Goal: Find specific page/section: Find specific page/section

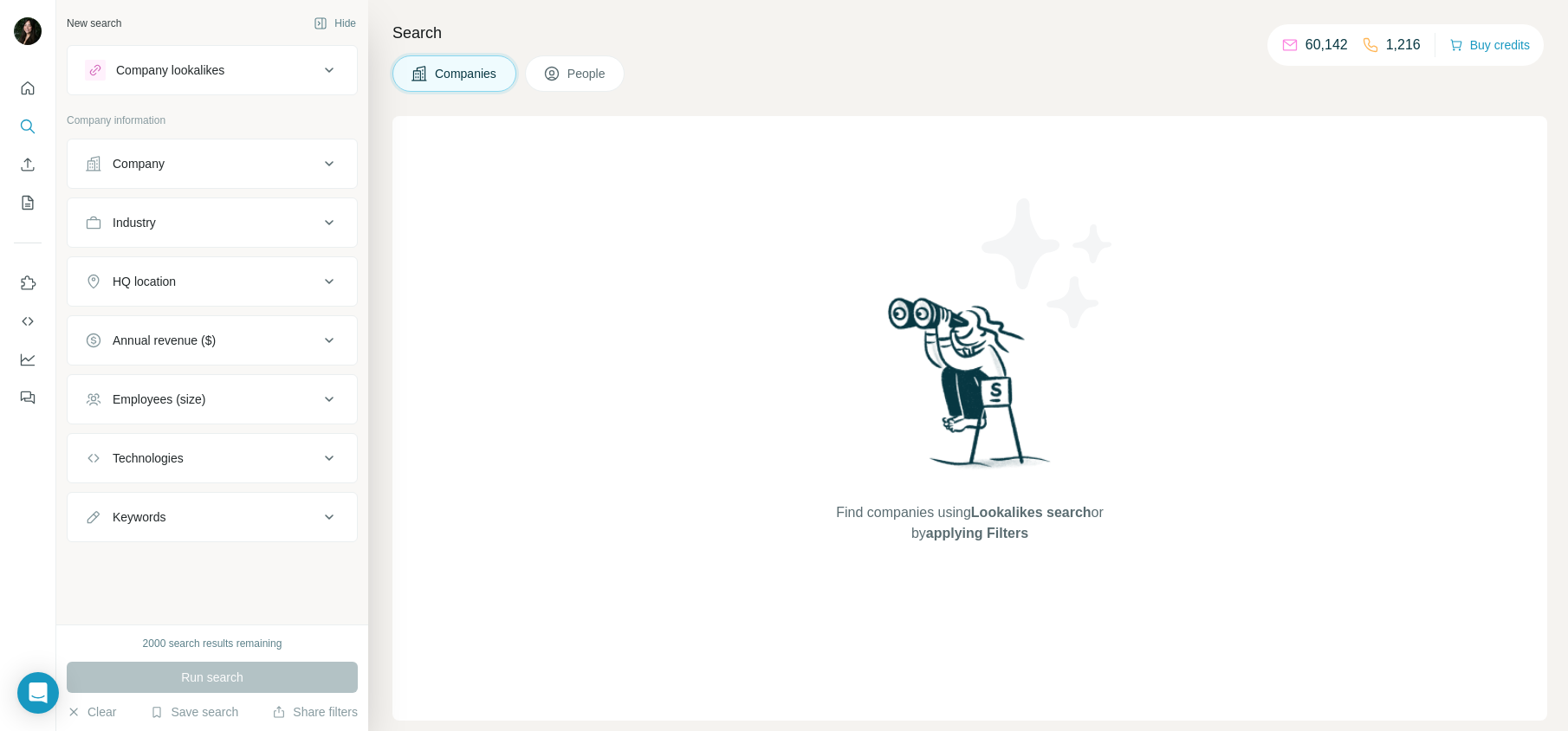
click at [253, 162] on div "Company" at bounding box center [202, 163] width 234 height 17
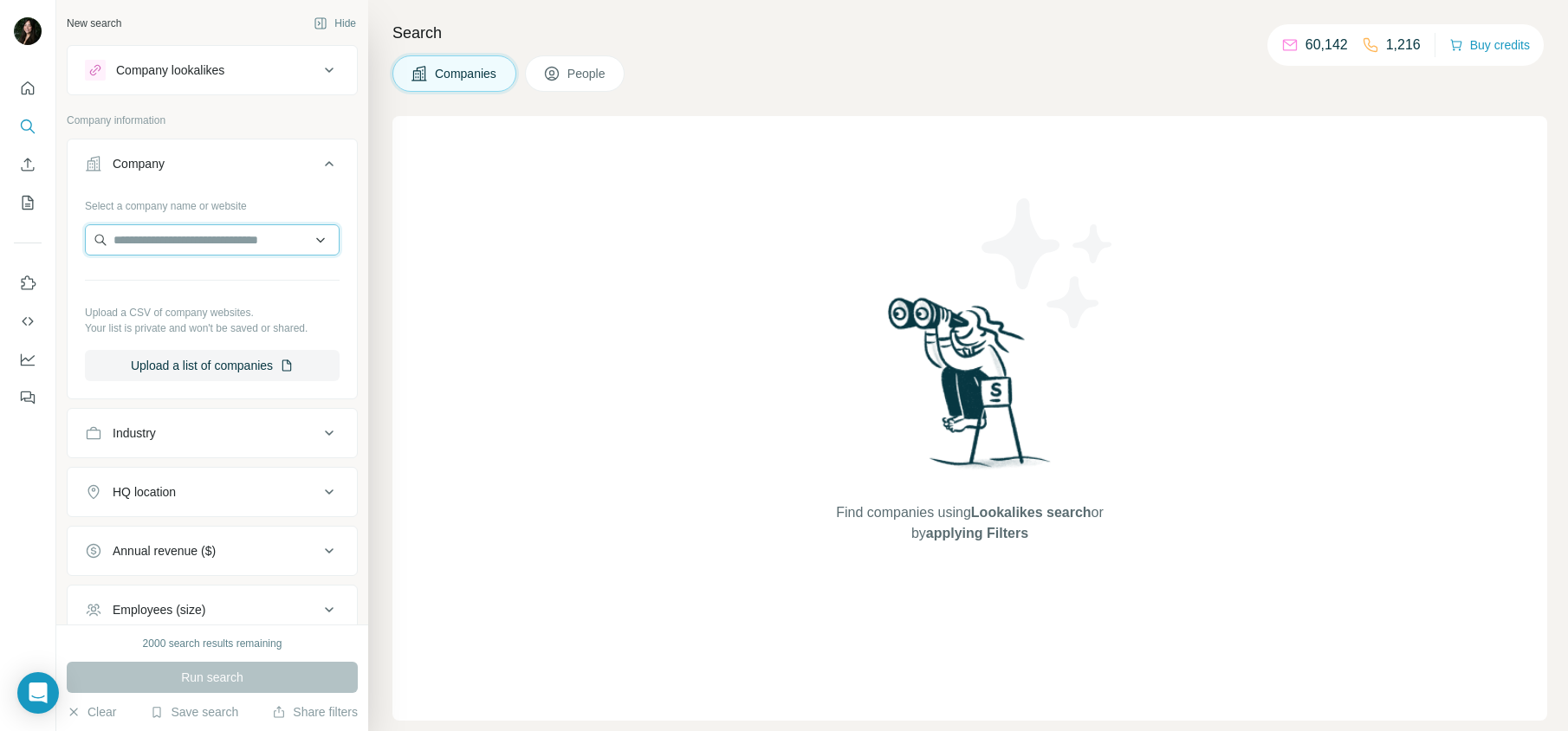
click at [250, 237] on input "text" at bounding box center [212, 240] width 255 height 31
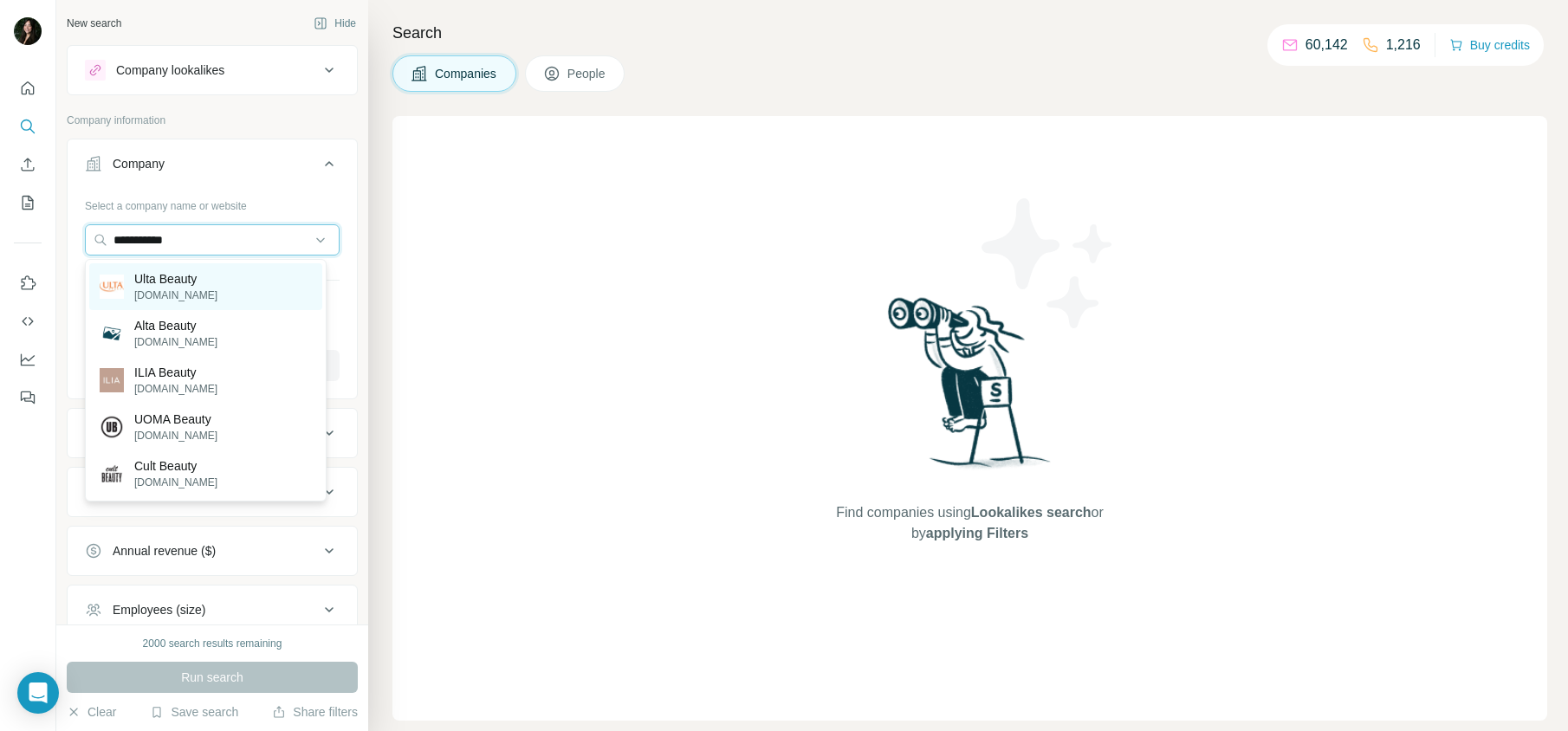
type input "**********"
click at [197, 295] on p "[DOMAIN_NAME]" at bounding box center [176, 296] width 83 height 16
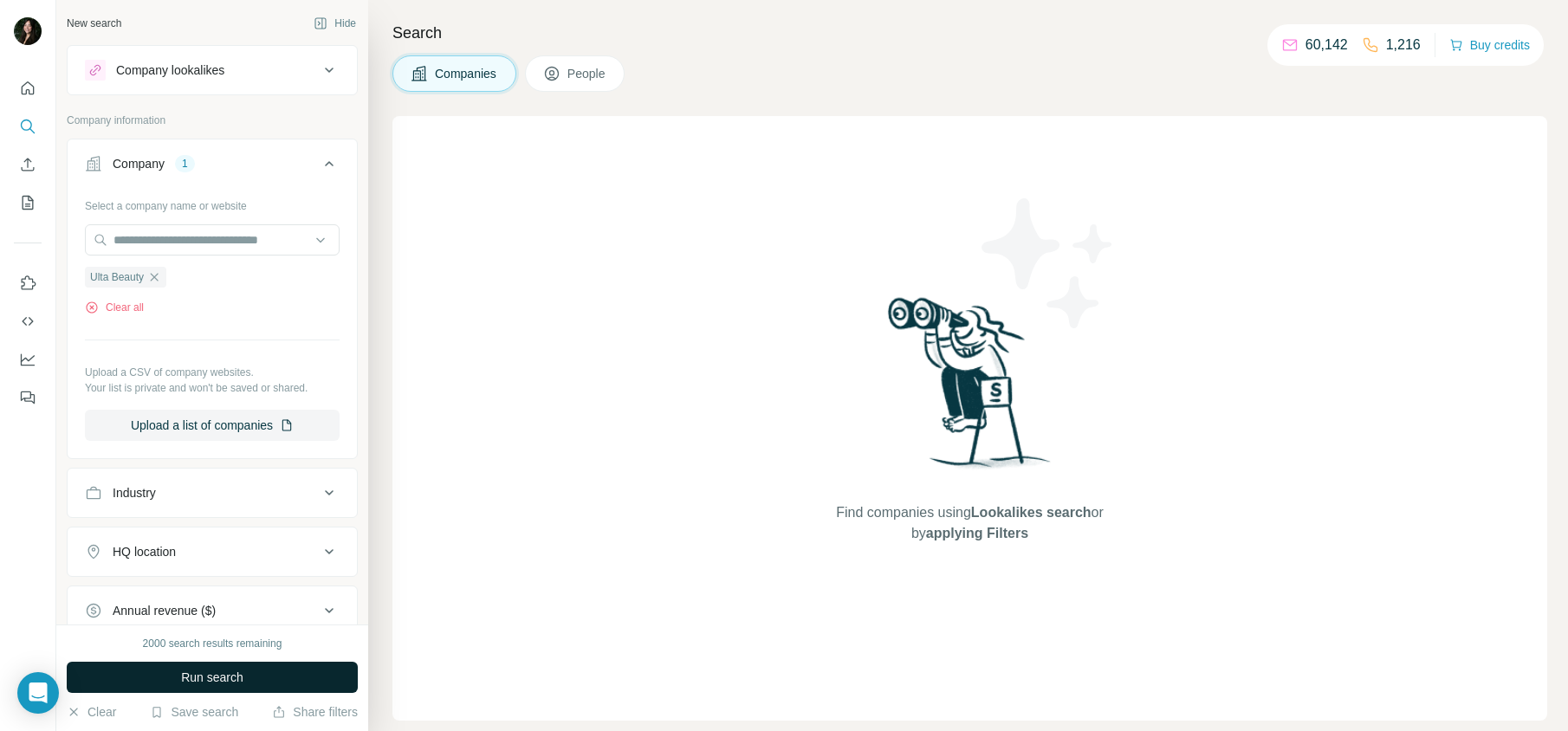
click at [234, 684] on span "Run search" at bounding box center [212, 677] width 62 height 17
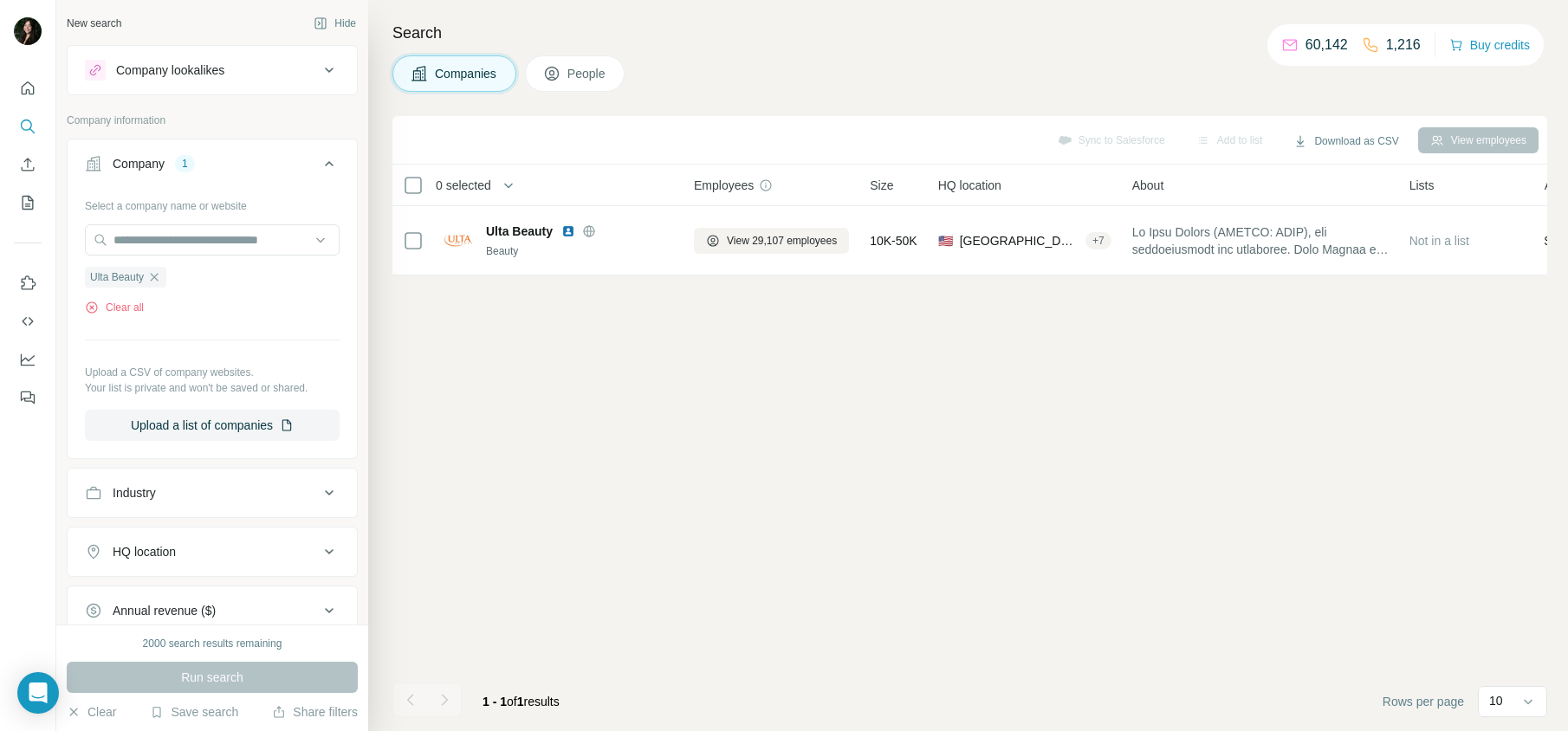
click at [592, 73] on span "People" at bounding box center [587, 74] width 40 height 17
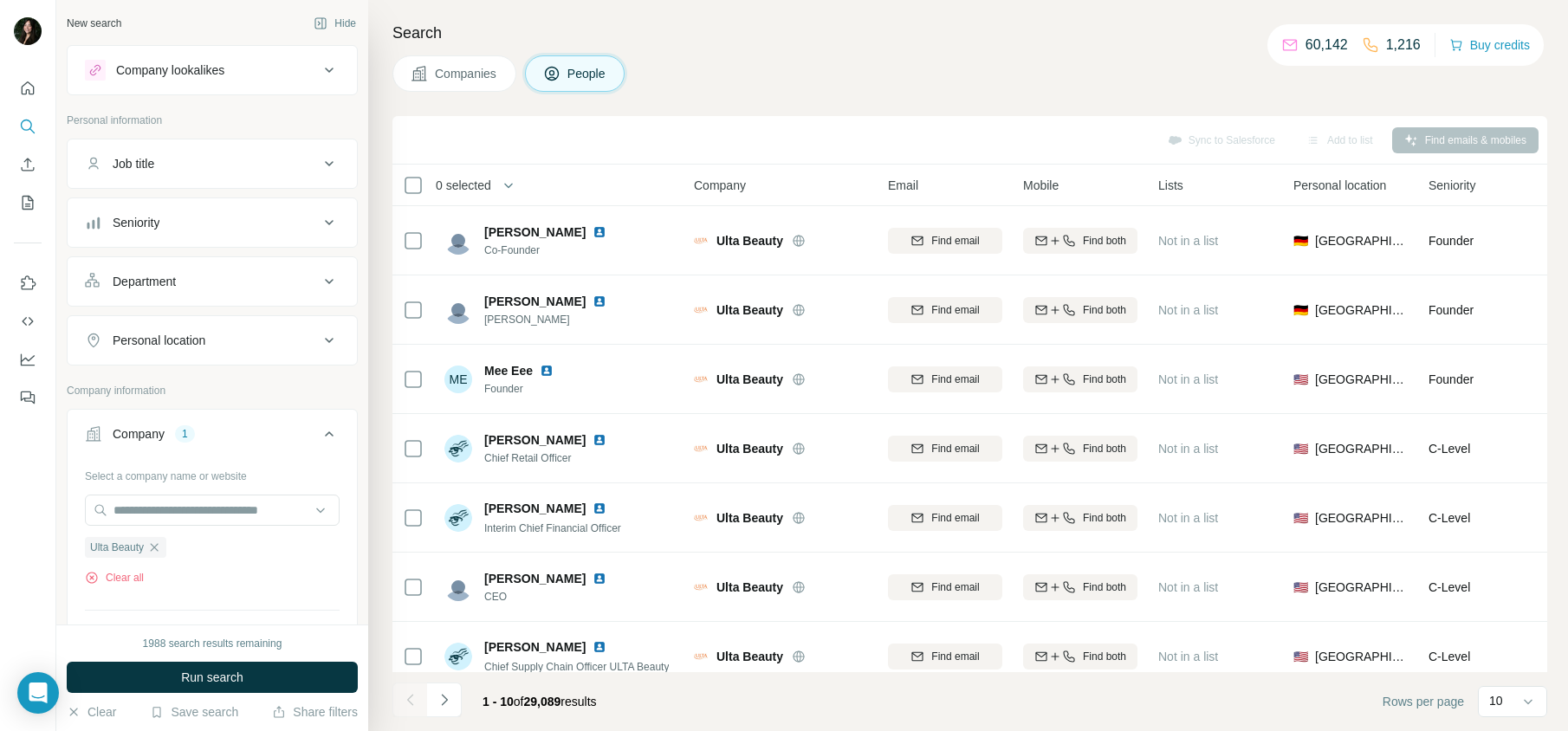
click at [228, 162] on div "Job title" at bounding box center [202, 163] width 234 height 17
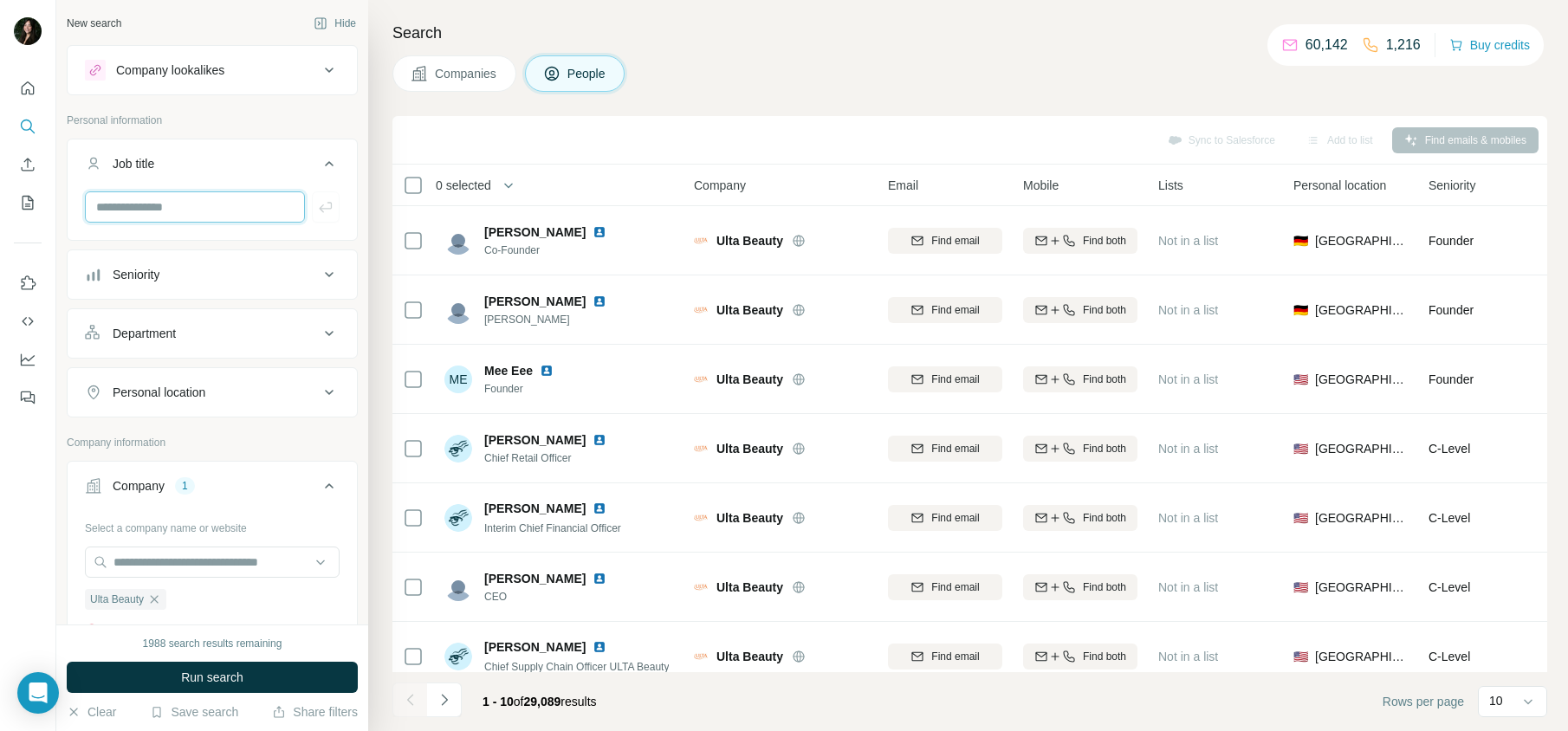
click at [222, 207] on input "text" at bounding box center [194, 207] width 220 height 31
type input "*"
click at [214, 335] on div "Department" at bounding box center [202, 333] width 234 height 17
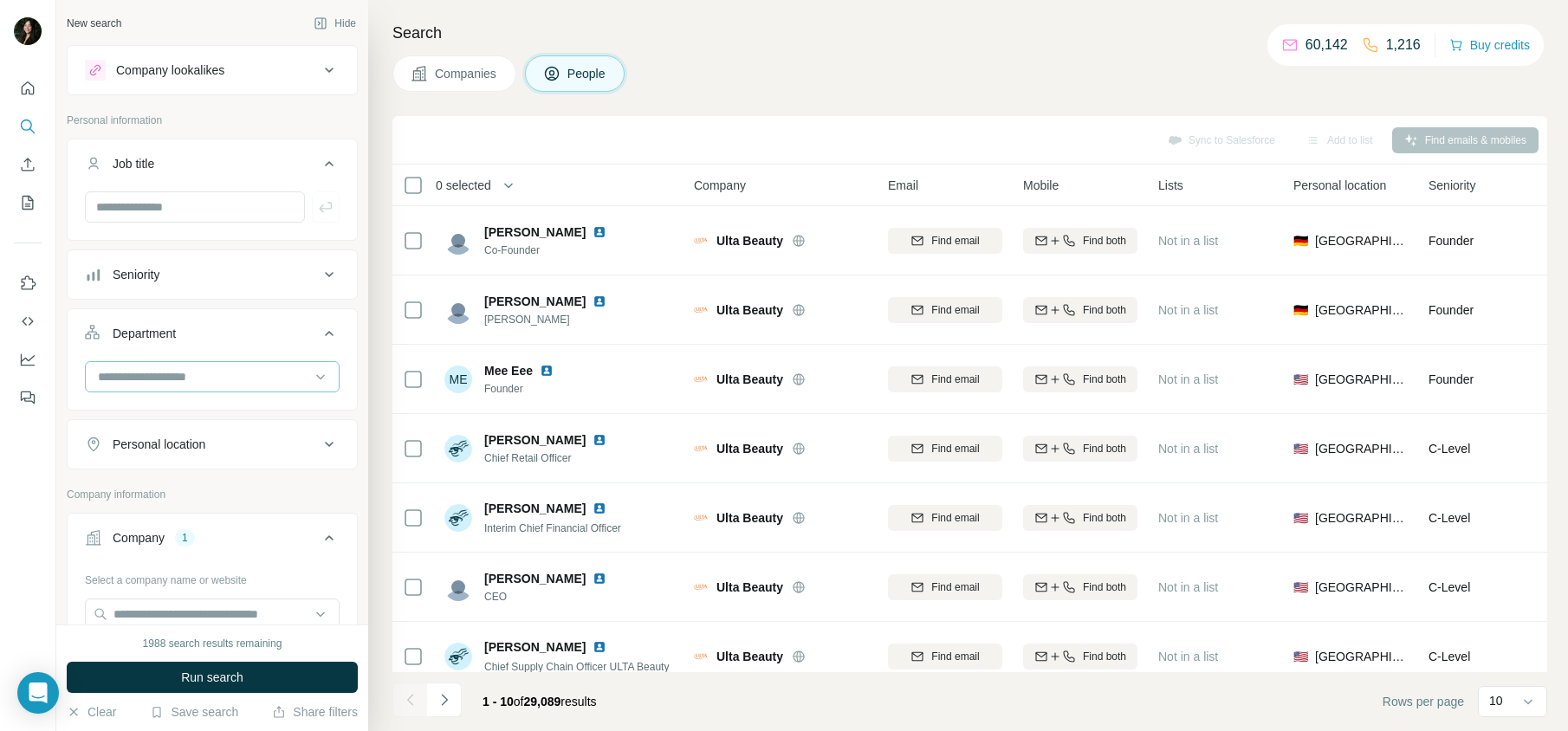
click at [213, 383] on input at bounding box center [203, 377] width 214 height 19
type input "******"
click at [239, 409] on p "Marketing and Advertising" at bounding box center [170, 416] width 140 height 17
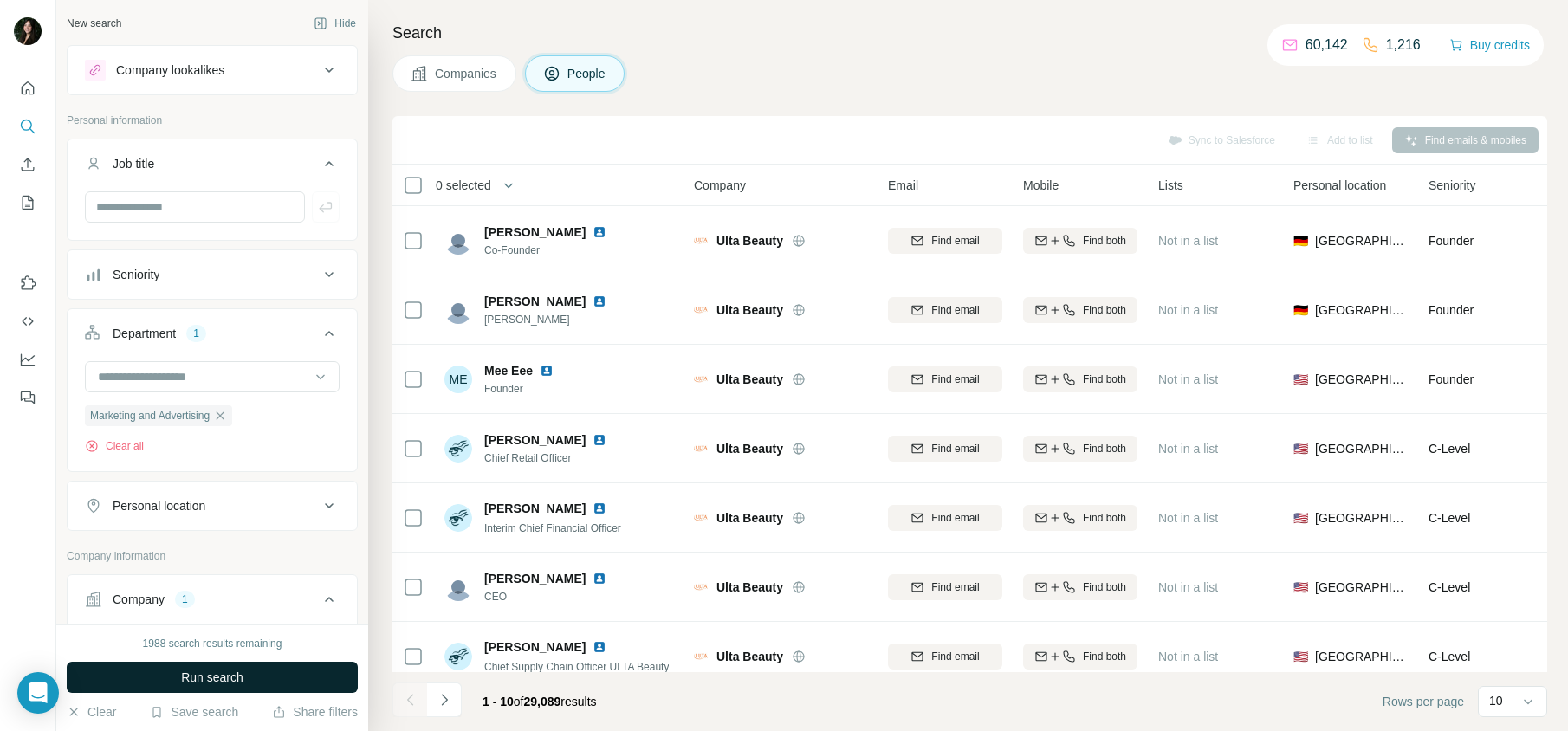
click at [236, 671] on span "Run search" at bounding box center [212, 677] width 62 height 17
